Goal: Navigation & Orientation: Find specific page/section

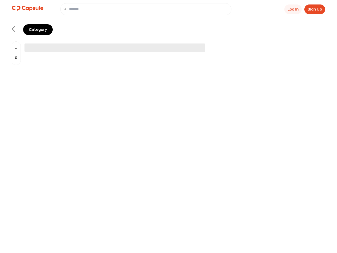
click at [168, 46] on span "‌" at bounding box center [114, 47] width 181 height 8
click at [292, 9] on button "Log In" at bounding box center [292, 9] width 17 height 10
click at [315, 9] on button "Sign Up" at bounding box center [314, 9] width 21 height 10
click at [16, 29] on icon at bounding box center [15, 28] width 7 height 5
click at [16, 53] on div "0" at bounding box center [15, 53] width 9 height 24
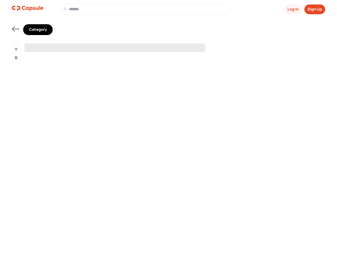
click at [168, 46] on span "‌" at bounding box center [114, 47] width 181 height 8
click at [292, 9] on button "Log In" at bounding box center [292, 9] width 17 height 10
click at [315, 9] on button "Sign Up" at bounding box center [314, 9] width 21 height 10
click at [16, 29] on icon at bounding box center [15, 28] width 7 height 5
click at [16, 53] on div "0" at bounding box center [15, 53] width 9 height 24
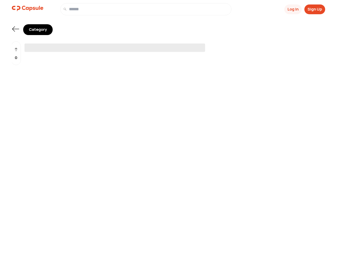
click at [168, 46] on span "‌" at bounding box center [114, 47] width 181 height 8
click at [292, 9] on button "Log In" at bounding box center [292, 9] width 17 height 10
click at [315, 9] on button "Sign Up" at bounding box center [314, 9] width 21 height 10
click at [16, 29] on icon at bounding box center [15, 28] width 7 height 5
click at [16, 53] on div "0" at bounding box center [15, 53] width 9 height 24
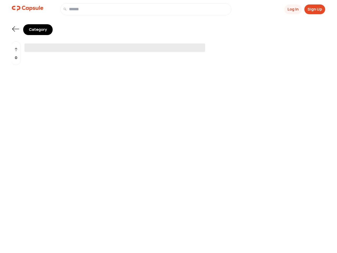
click at [168, 46] on span "‌" at bounding box center [114, 47] width 181 height 8
click at [292, 9] on button "Log In" at bounding box center [292, 9] width 17 height 10
click at [315, 9] on button "Sign Up" at bounding box center [314, 9] width 21 height 10
click at [16, 29] on icon at bounding box center [15, 28] width 7 height 5
click at [16, 53] on div "0" at bounding box center [15, 53] width 9 height 24
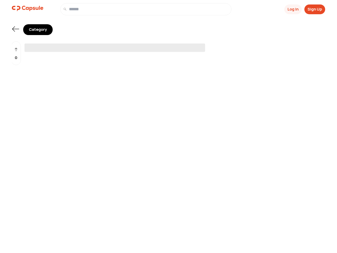
click at [168, 46] on span "‌" at bounding box center [114, 47] width 181 height 8
click at [292, 9] on button "Log In" at bounding box center [292, 9] width 17 height 10
click at [315, 9] on button "Sign Up" at bounding box center [314, 9] width 21 height 10
click at [16, 29] on icon at bounding box center [15, 28] width 7 height 5
click at [16, 53] on div "0" at bounding box center [15, 53] width 9 height 24
